Goal: Check status: Check status

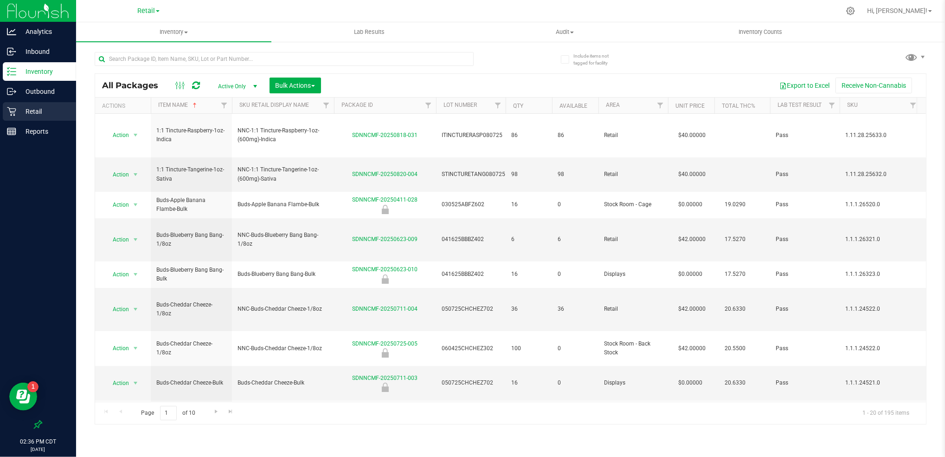
click at [33, 113] on p "Retail" at bounding box center [44, 111] width 56 height 11
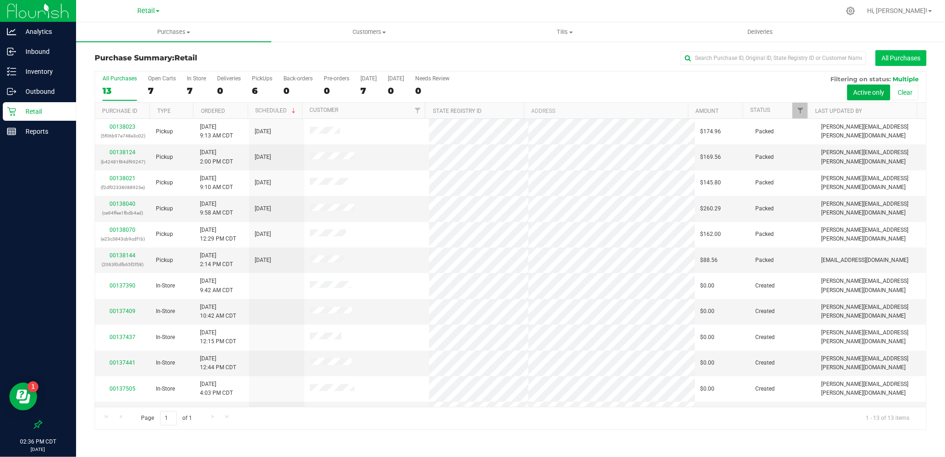
click at [902, 59] on button "All Purchases" at bounding box center [900, 58] width 51 height 16
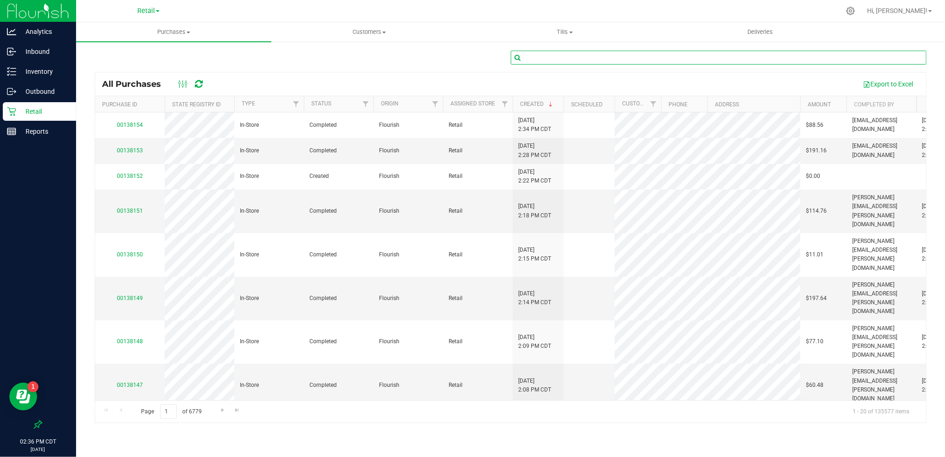
click at [614, 58] on input "text" at bounding box center [719, 58] width 416 height 14
paste input "00126668"
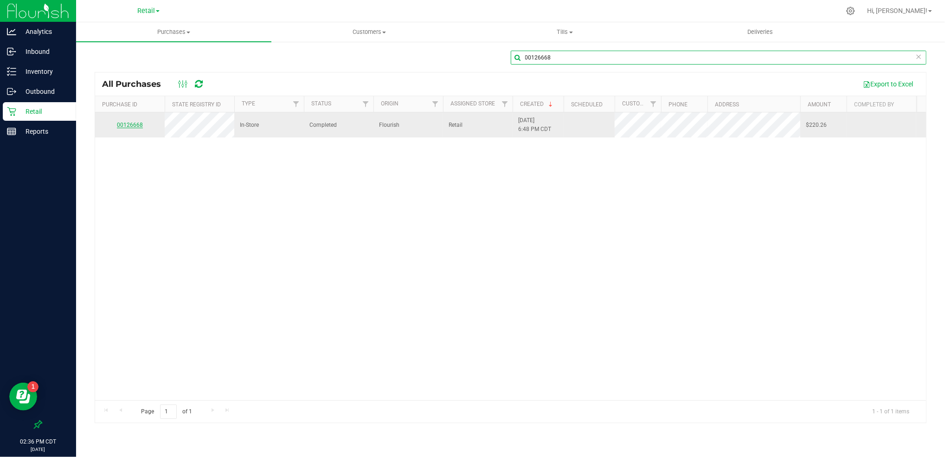
type input "00126668"
click at [138, 126] on link "00126668" at bounding box center [130, 125] width 26 height 6
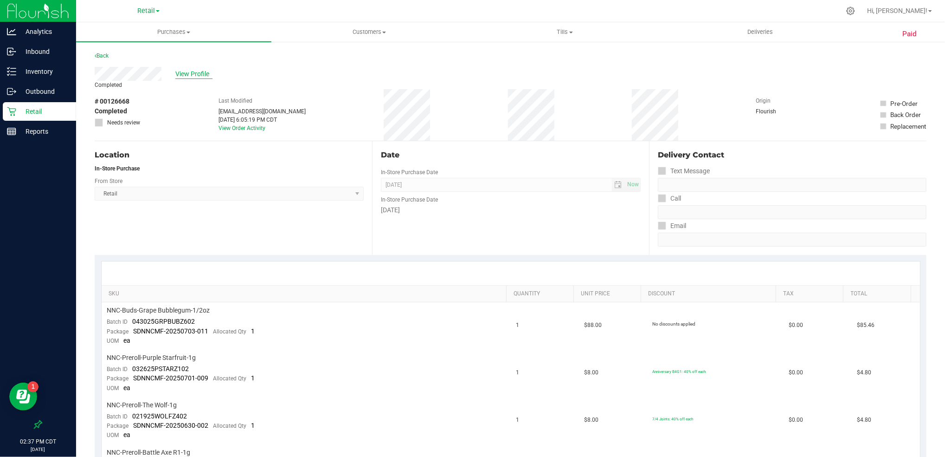
click at [190, 75] on span "View Profile" at bounding box center [193, 74] width 37 height 10
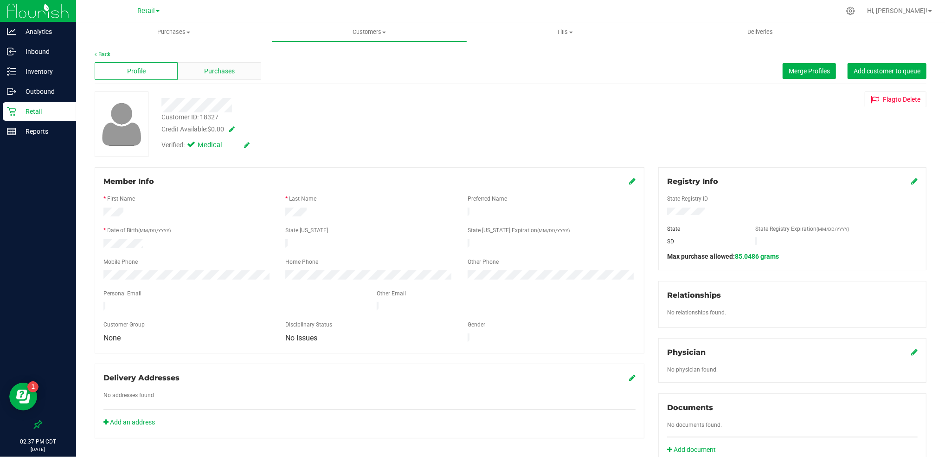
click at [231, 68] on span "Purchases" at bounding box center [219, 71] width 31 height 10
